Goal: Check status

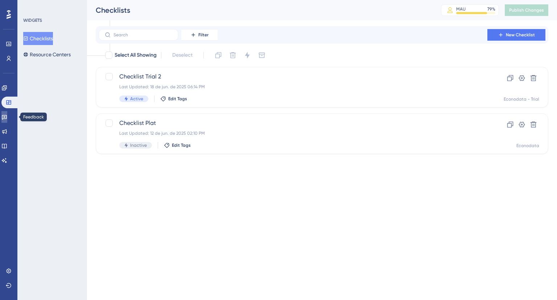
click at [7, 113] on link at bounding box center [4, 117] width 6 height 12
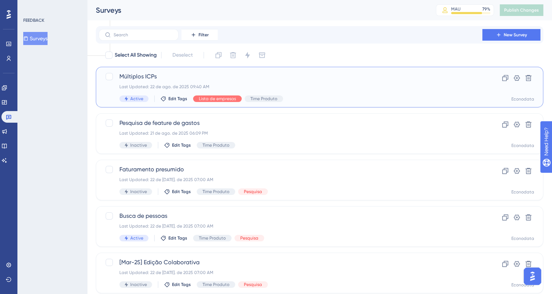
click at [234, 79] on span "Múltiplos ICPs" at bounding box center [290, 76] width 342 height 9
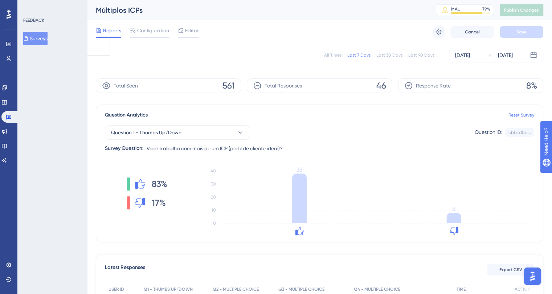
click at [410, 85] on icon at bounding box center [408, 85] width 9 height 9
click at [431, 84] on span "Response Rate" at bounding box center [433, 85] width 35 height 9
click at [460, 84] on div "Response Rate 8%" at bounding box center [470, 85] width 145 height 15
